Goal: Task Accomplishment & Management: Use online tool/utility

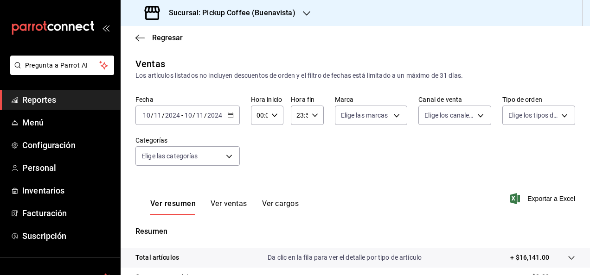
scroll to position [169, 0]
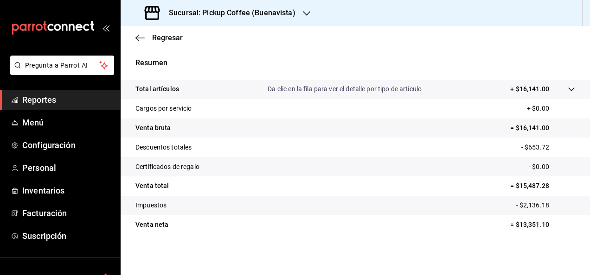
click at [304, 24] on div "Sucursal: Pickup Coffee (Buenavista)" at bounding box center [221, 13] width 186 height 26
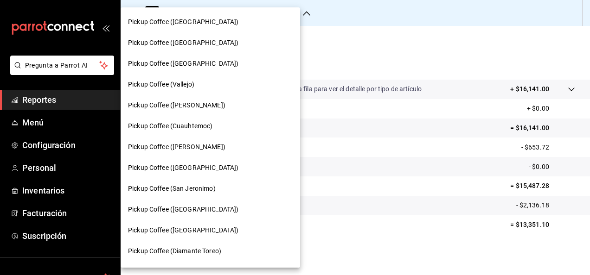
scroll to position [325, 0]
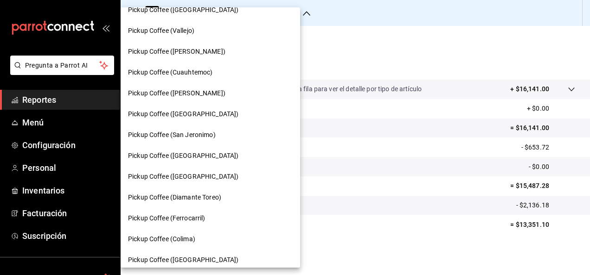
click at [218, 173] on div "Pickup Coffee ([GEOGRAPHIC_DATA])" at bounding box center [210, 177] width 165 height 10
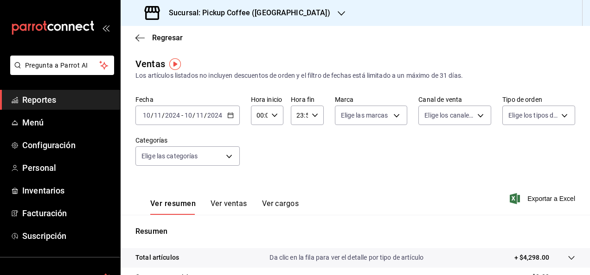
click at [228, 116] on \(Stroke\) "button" at bounding box center [231, 115] width 6 height 5
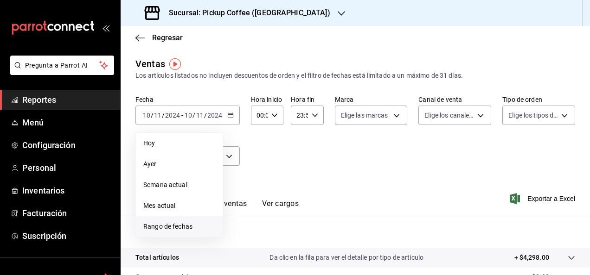
click at [186, 224] on span "Rango de fechas" at bounding box center [179, 227] width 72 height 10
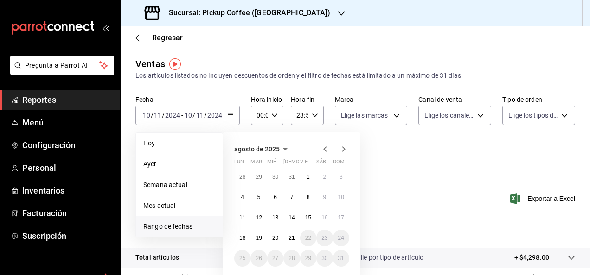
click at [322, 150] on icon "button" at bounding box center [325, 149] width 11 height 11
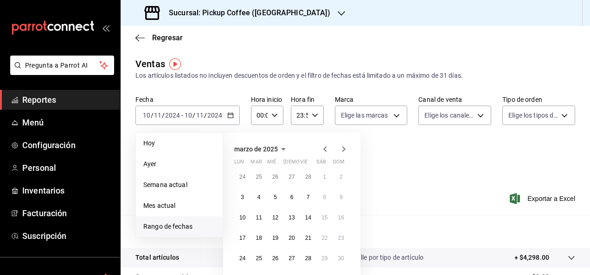
click at [322, 150] on icon "button" at bounding box center [325, 149] width 11 height 11
click at [295, 218] on button "14" at bounding box center [291, 218] width 16 height 17
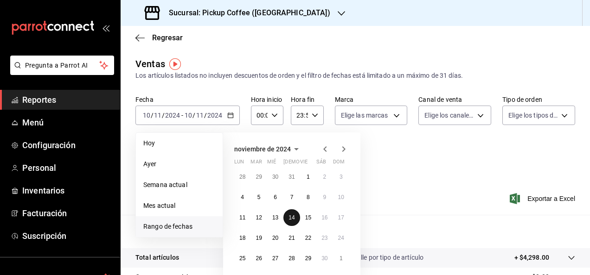
click at [293, 217] on abbr "14" at bounding box center [291, 218] width 6 height 6
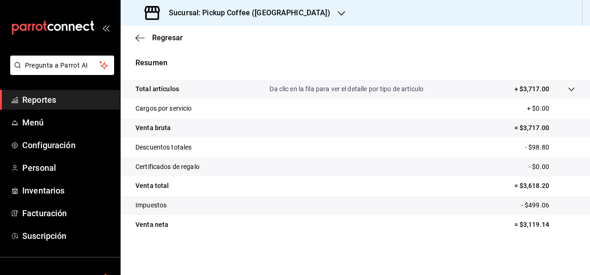
scroll to position [76, 0]
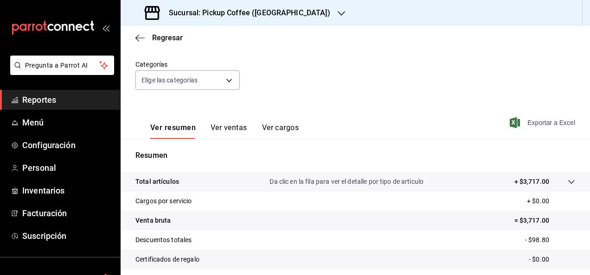
click at [528, 125] on span "Exportar a Excel" at bounding box center [544, 122] width 64 height 11
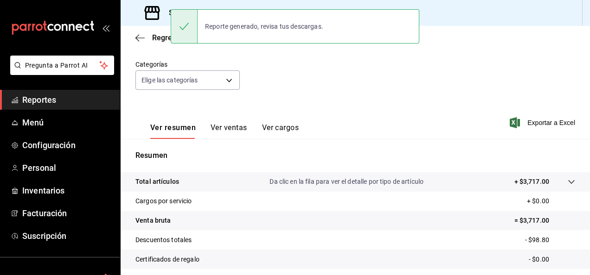
click at [292, 95] on div "Fecha [DATE] [DATE] - [DATE] [DATE] Hora inicio 00:00 Hora inicio Hora fin 23:5…" at bounding box center [355, 60] width 440 height 82
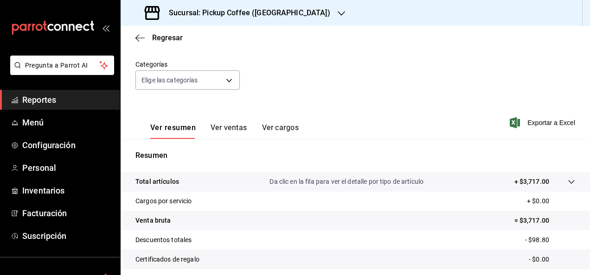
click at [308, 70] on div "Fecha [DATE] [DATE] - [DATE] [DATE] Hora inicio 00:00 Hora inicio Hora fin 23:5…" at bounding box center [355, 60] width 440 height 82
